Goal: Task Accomplishment & Management: Manage account settings

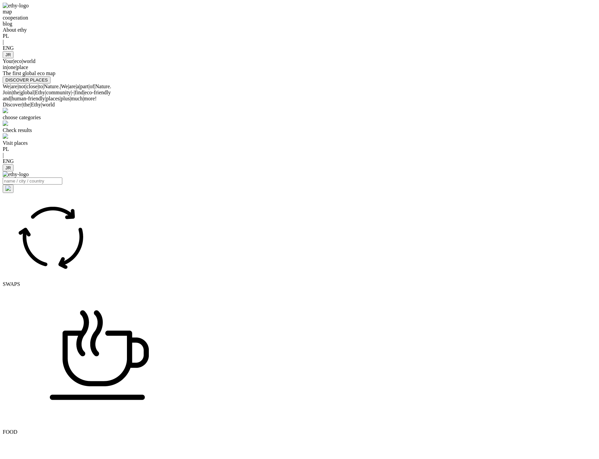
select select
click at [388, 43] on div "map cooperation blog About ethy PL | ENG JR" at bounding box center [300, 31] width 594 height 56
click at [237, 27] on div "blog" at bounding box center [300, 24] width 594 height 6
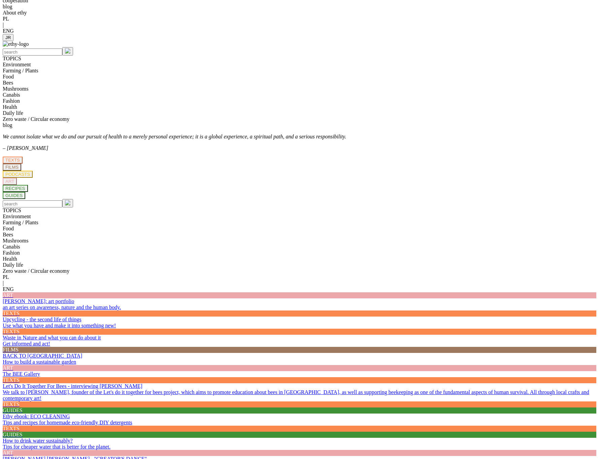
scroll to position [16, 0]
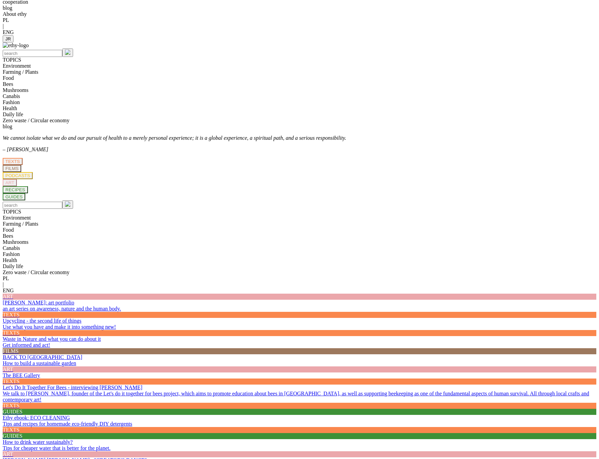
click at [530, 35] on div at bounding box center [300, 35] width 594 height 0
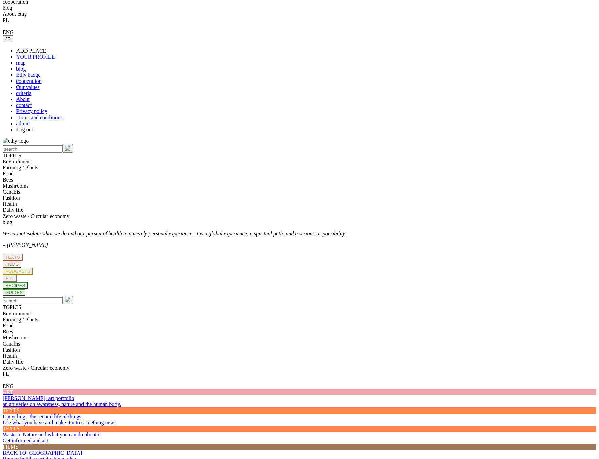
click at [438, 231] on p "We cannot isolate what we do and our pursuit of health to a merely personal exp…" at bounding box center [300, 234] width 594 height 6
click at [526, 35] on div at bounding box center [300, 35] width 594 height 0
click at [30, 126] on link "admin" at bounding box center [22, 124] width 13 height 6
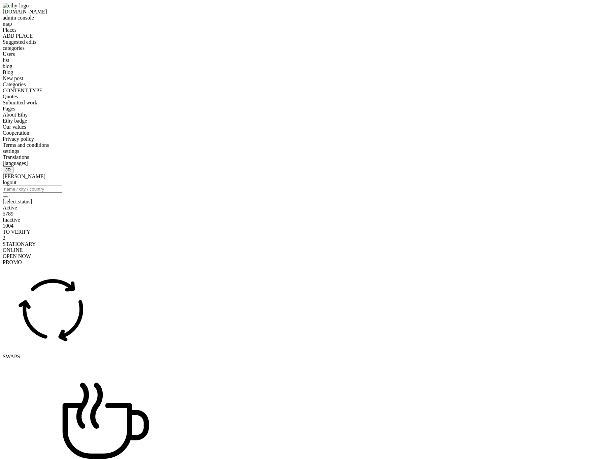
click at [13, 75] on span "Blog" at bounding box center [8, 72] width 10 height 6
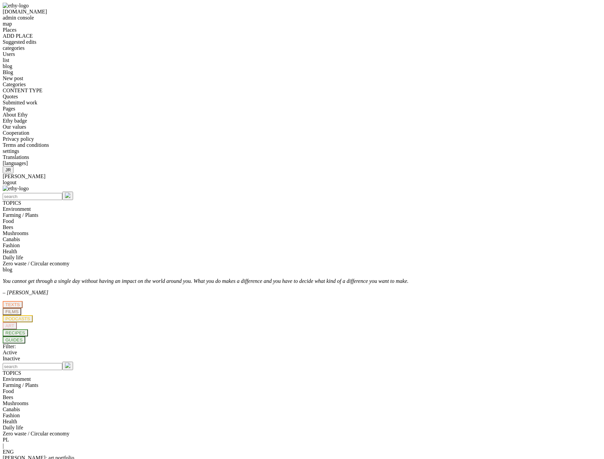
click at [365, 267] on div "blog You cannot get through a single day without having an impact on the world …" at bounding box center [302, 449] width 599 height 365
click at [389, 344] on div "Filter: Active Inactive" at bounding box center [302, 353] width 599 height 18
click at [419, 186] on div "TOPICS Environment Farming / Plants Food Bees Mushrooms Canabis Fashion Health …" at bounding box center [302, 409] width 599 height 446
